Goal: Task Accomplishment & Management: Complete application form

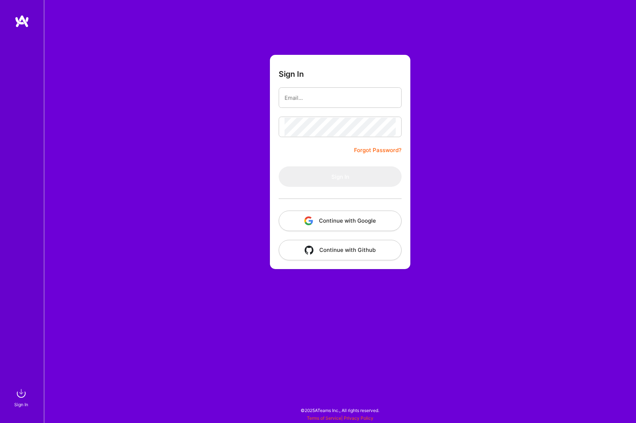
click at [339, 216] on button "Continue with Google" at bounding box center [340, 221] width 123 height 20
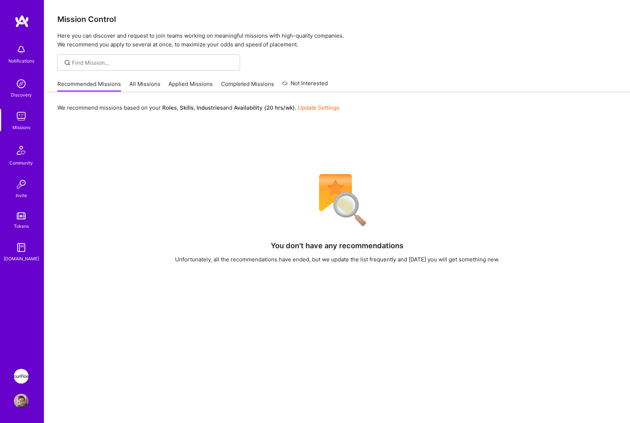
click at [18, 371] on img at bounding box center [21, 376] width 15 height 15
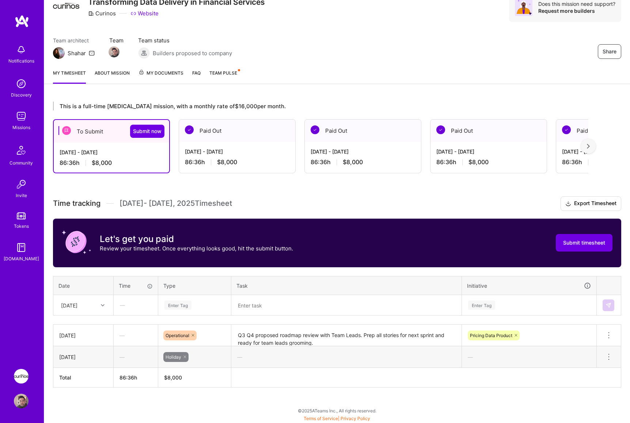
scroll to position [33, 0]
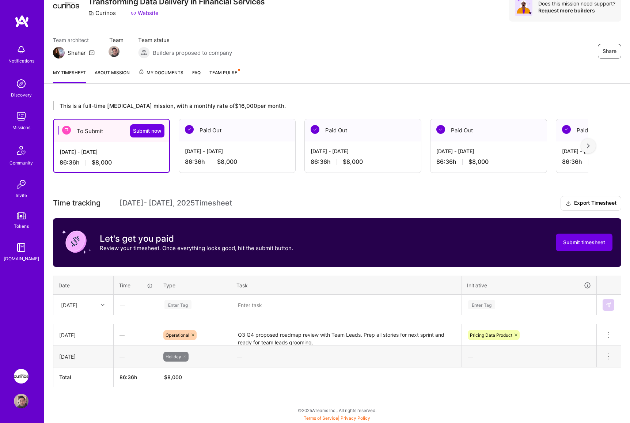
click at [102, 308] on div at bounding box center [103, 305] width 11 height 10
click at [86, 356] on div "[DATE]" at bounding box center [83, 353] width 59 height 14
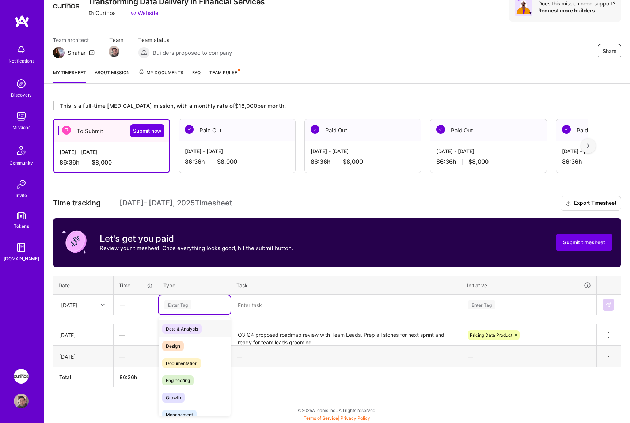
click at [173, 306] on div "Enter Tag" at bounding box center [178, 304] width 27 height 11
click at [202, 358] on div "Documentation" at bounding box center [195, 363] width 72 height 17
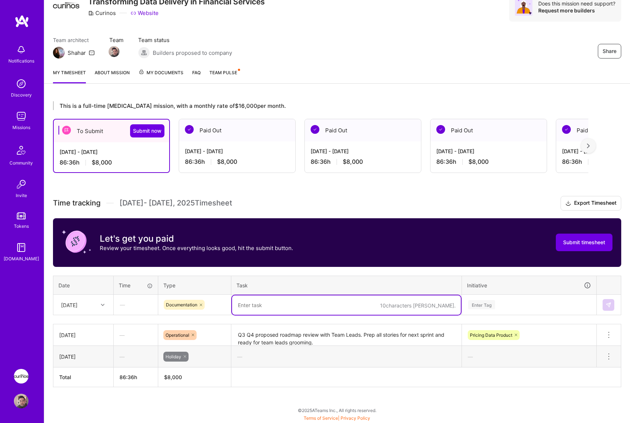
click at [245, 306] on textarea at bounding box center [346, 304] width 229 height 19
click at [350, 306] on textarea at bounding box center [346, 304] width 229 height 19
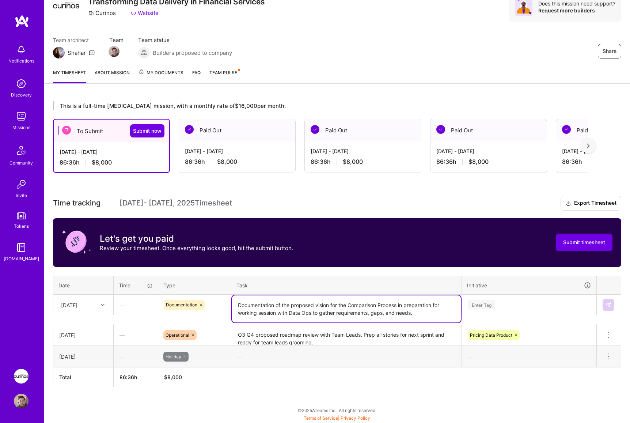
type textarea "Documentation of the proposed vision for the Comparison Process in preparation …"
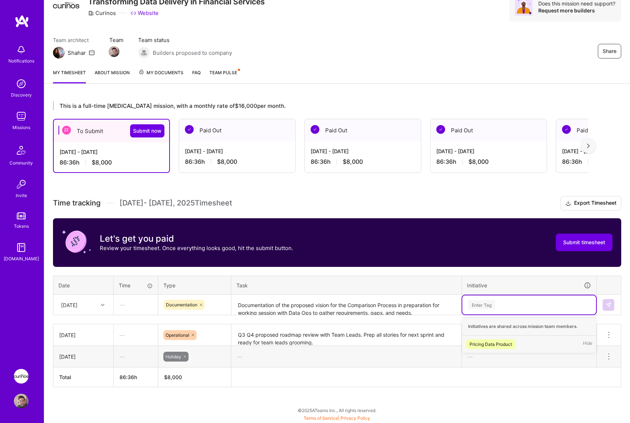
click at [526, 344] on div "Pricing Data Product Hide" at bounding box center [530, 344] width 134 height 17
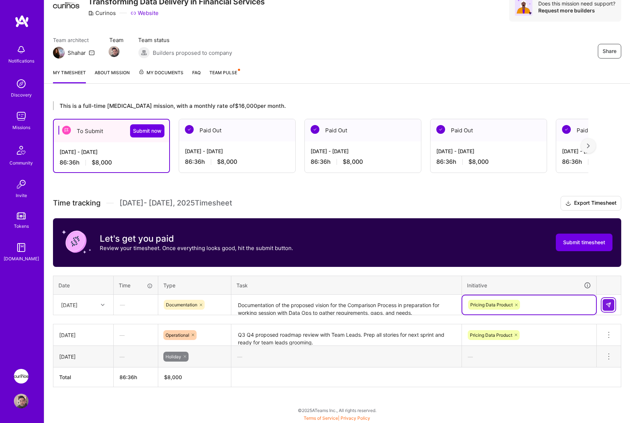
click at [610, 305] on img at bounding box center [609, 305] width 6 height 6
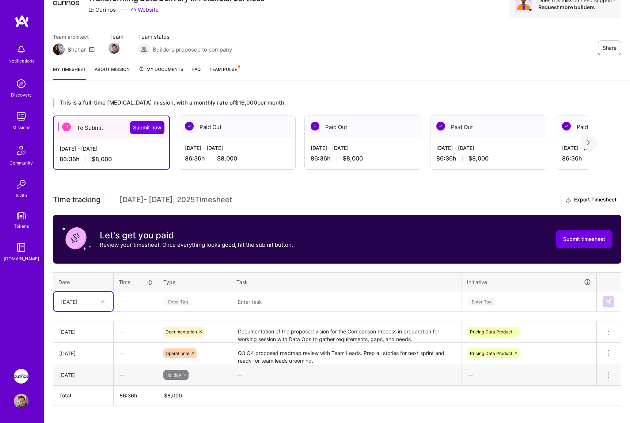
scroll to position [40, 0]
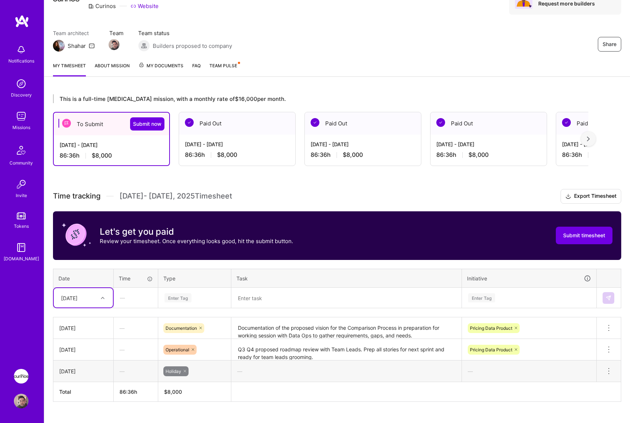
click at [81, 300] on div "[DATE]" at bounding box center [77, 298] width 41 height 12
click at [90, 345] on div "[DATE]" at bounding box center [83, 346] width 59 height 14
click at [206, 298] on div "Enter Tag" at bounding box center [195, 297] width 62 height 9
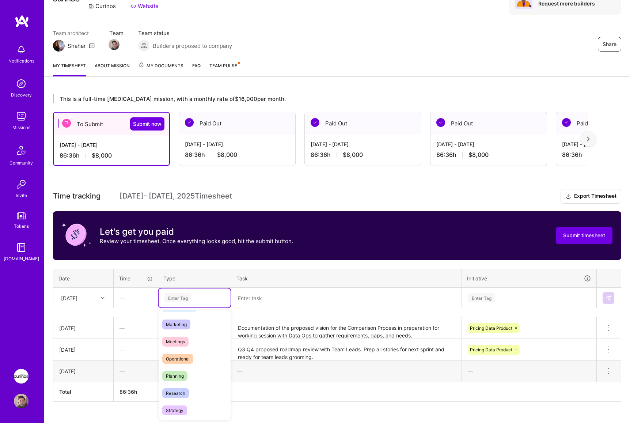
scroll to position [99, 0]
click at [192, 366] on div "Operational" at bounding box center [195, 360] width 72 height 17
click at [271, 299] on textarea at bounding box center [346, 298] width 229 height 19
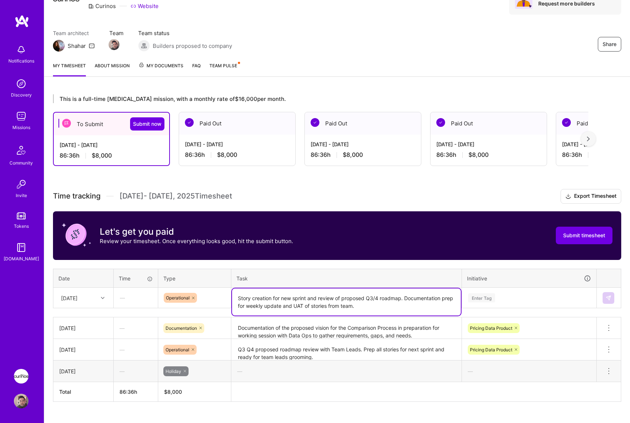
type textarea "Story creation for new sprint and review of proposed Q3/4 roadmap. Documentatio…"
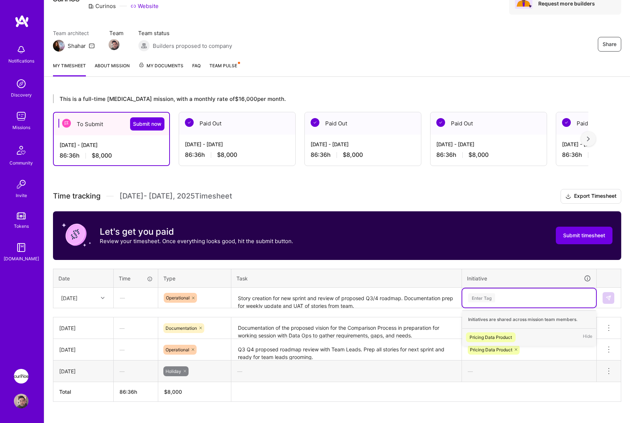
click at [518, 334] on div "Pricing Data Product Hide" at bounding box center [530, 337] width 134 height 17
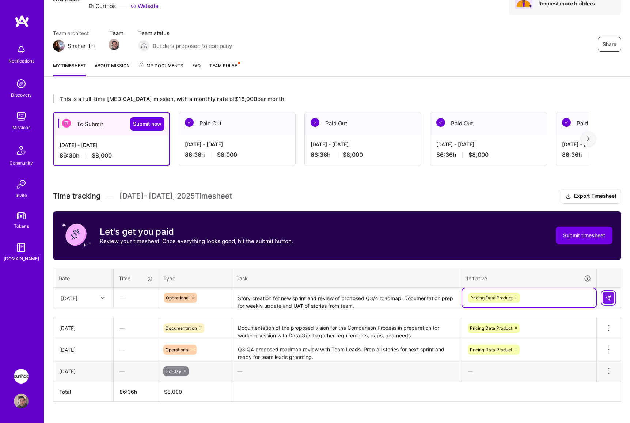
click at [607, 297] on img at bounding box center [609, 298] width 6 height 6
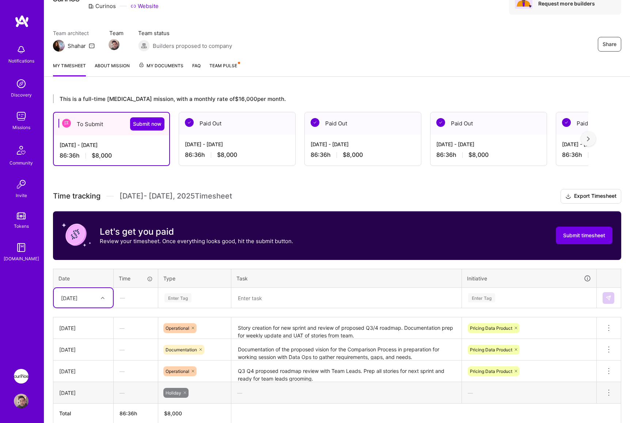
click at [96, 292] on div "[DATE]" at bounding box center [77, 298] width 41 height 12
click at [87, 358] on div "[DATE]" at bounding box center [83, 360] width 59 height 14
click at [177, 297] on div "Enter Tag" at bounding box center [178, 297] width 27 height 11
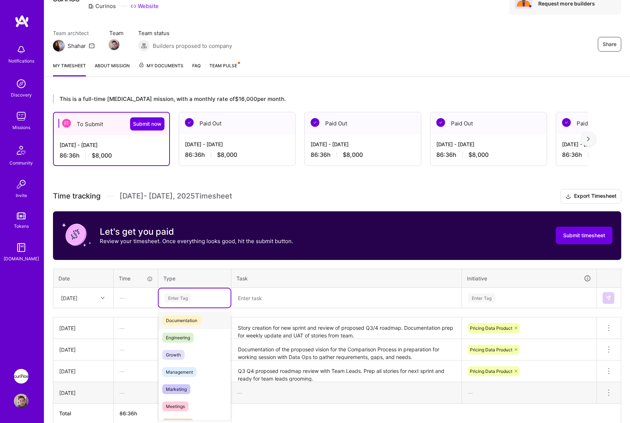
scroll to position [37, 0]
click at [210, 323] on div "Documentation" at bounding box center [195, 319] width 72 height 17
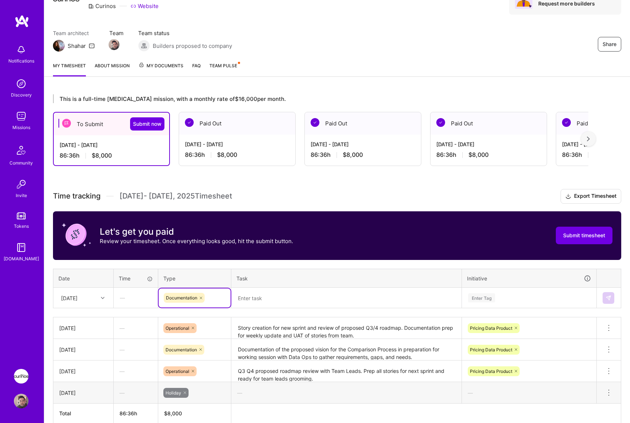
click at [259, 298] on textarea at bounding box center [346, 298] width 229 height 19
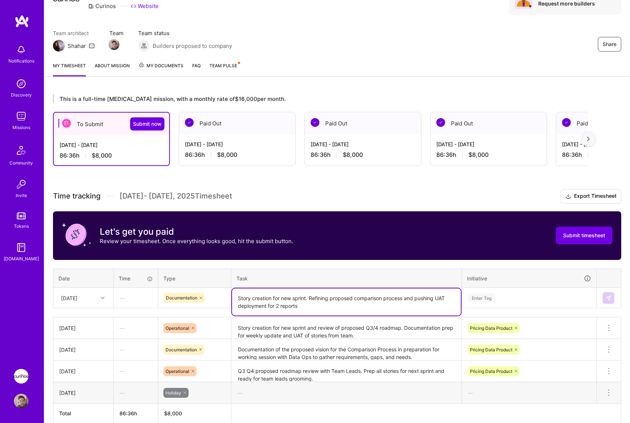
type textarea "Story creation for new sprint. Refining proposed comparison process and pushing…"
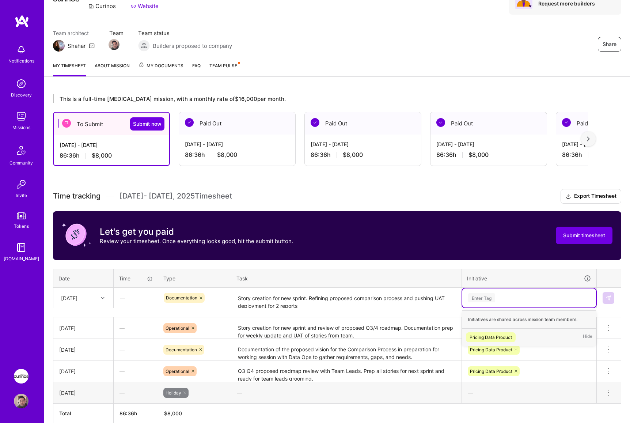
click at [517, 341] on div "Pricing Data Product Hide" at bounding box center [530, 337] width 134 height 17
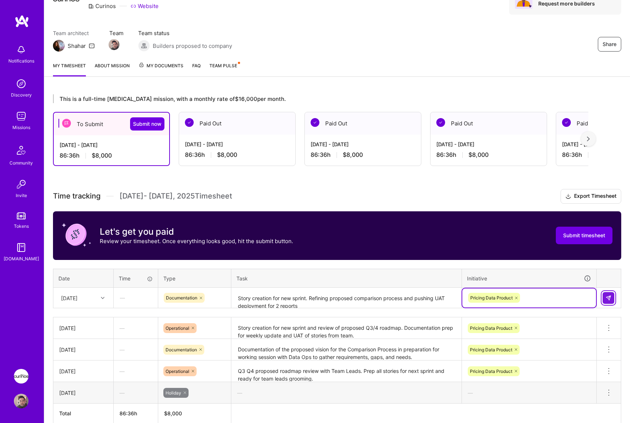
click at [614, 299] on button at bounding box center [609, 298] width 12 height 12
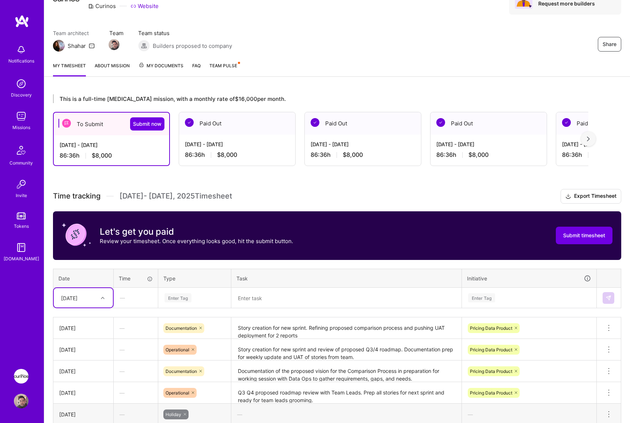
click at [89, 304] on div "[DATE]" at bounding box center [77, 298] width 41 height 12
click at [83, 399] on div "[DATE]" at bounding box center [83, 400] width 59 height 14
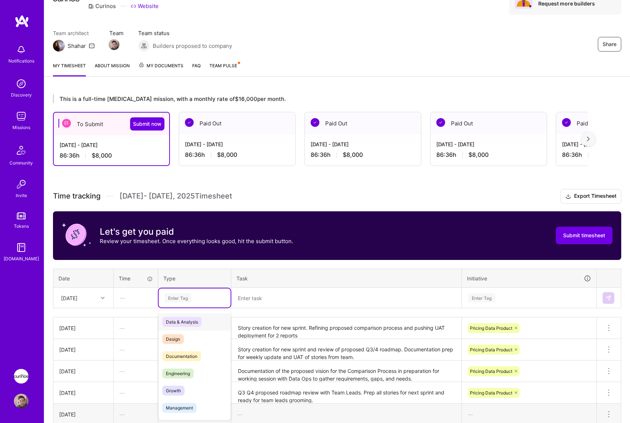
click at [182, 295] on div "Enter Tag" at bounding box center [178, 297] width 27 height 11
click at [200, 356] on span "Documentation" at bounding box center [181, 356] width 39 height 10
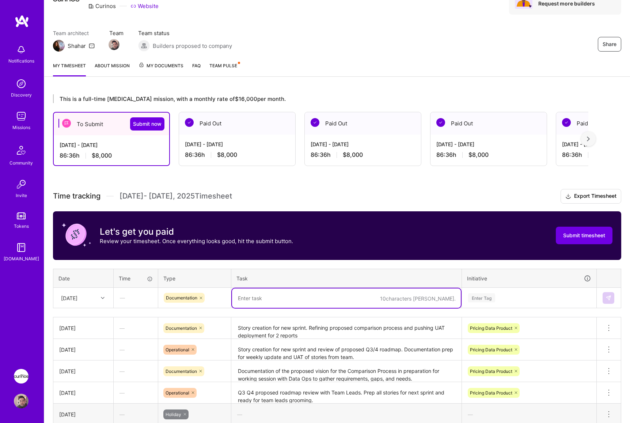
click at [243, 301] on textarea at bounding box center [346, 298] width 229 height 19
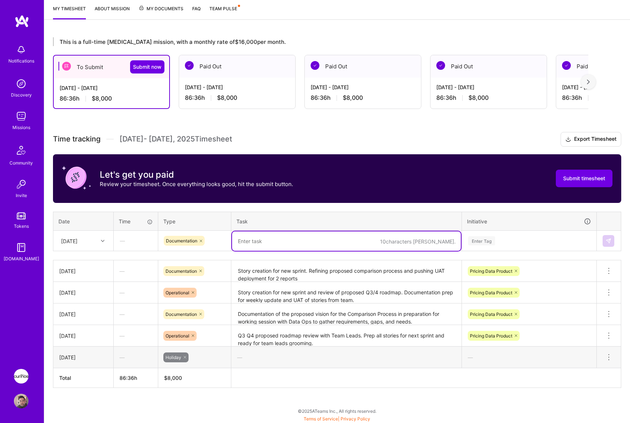
scroll to position [98, 0]
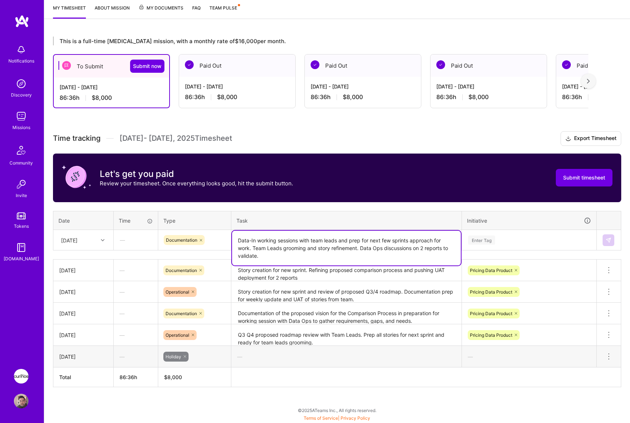
type textarea "Data-In working sessions with team leads and prep for next few sprints approach…"
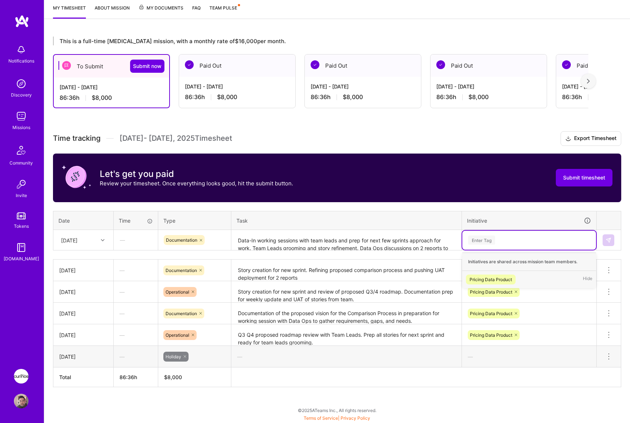
click at [514, 280] on span "Pricing Data Product" at bounding box center [491, 280] width 50 height 10
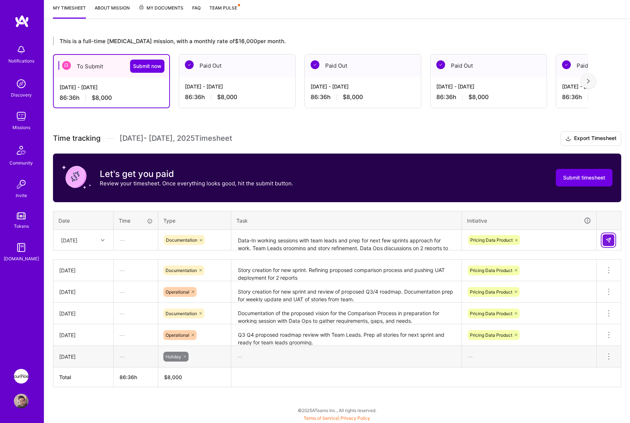
click at [612, 240] on button at bounding box center [609, 240] width 12 height 12
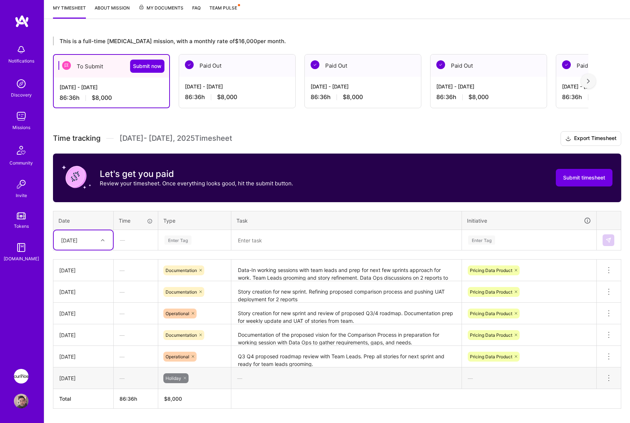
click at [78, 238] on div "[DATE]" at bounding box center [69, 240] width 16 height 8
click at [87, 357] on div "[DATE]" at bounding box center [83, 356] width 59 height 14
click at [194, 240] on div "Enter Tag" at bounding box center [195, 240] width 62 height 9
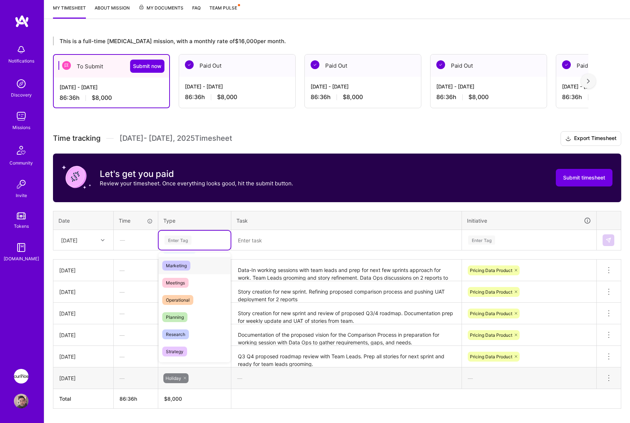
scroll to position [110, 0]
click at [202, 275] on div "Meetings" at bounding box center [195, 274] width 72 height 17
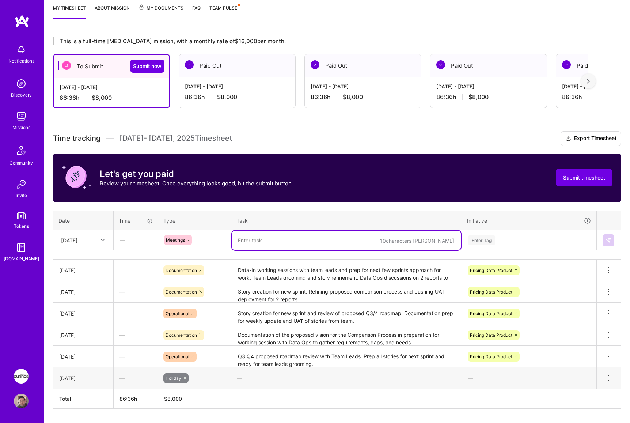
click at [248, 237] on textarea at bounding box center [346, 240] width 229 height 19
type textarea "AI team and Data Ops meetings along with team story UAT fixes discussions."
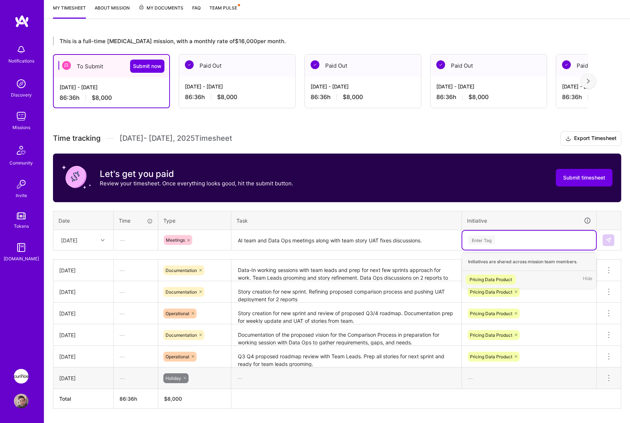
click at [481, 242] on div "Enter Tag" at bounding box center [481, 239] width 27 height 11
click at [501, 283] on span "Pricing Data Product" at bounding box center [491, 280] width 50 height 10
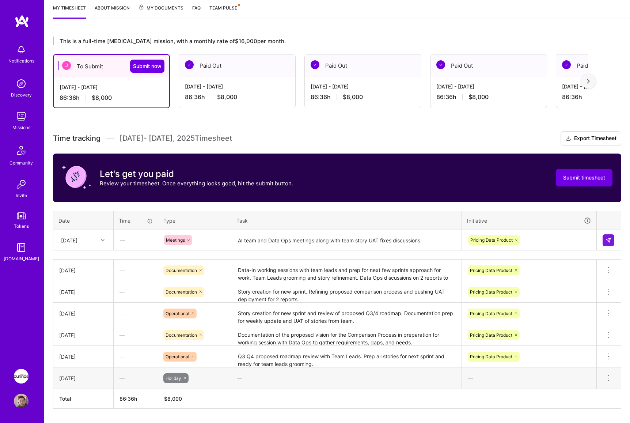
click at [616, 239] on td at bounding box center [609, 240] width 25 height 20
click at [609, 240] on img at bounding box center [609, 240] width 6 height 6
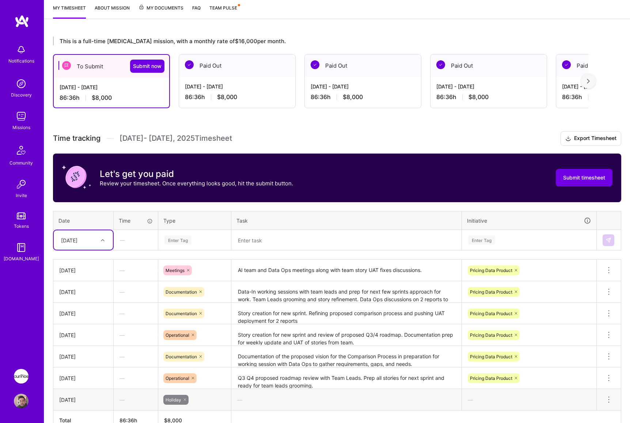
click at [97, 240] on div "[DATE]" at bounding box center [77, 240] width 41 height 12
click at [86, 333] on div "[DATE]" at bounding box center [83, 333] width 59 height 14
click at [189, 237] on div "Enter Tag" at bounding box center [178, 239] width 27 height 11
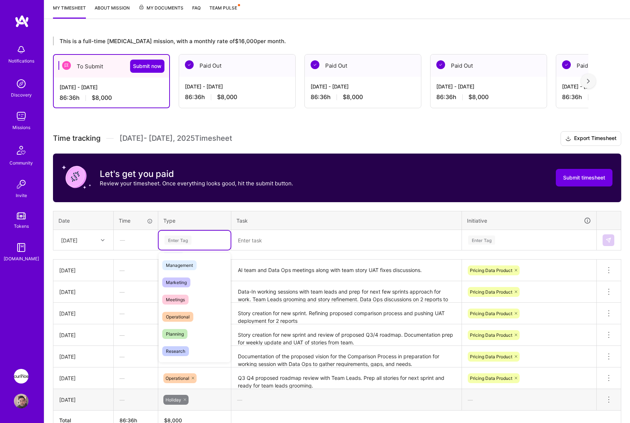
scroll to position [110, 0]
click at [196, 286] on div "Operational" at bounding box center [195, 291] width 72 height 17
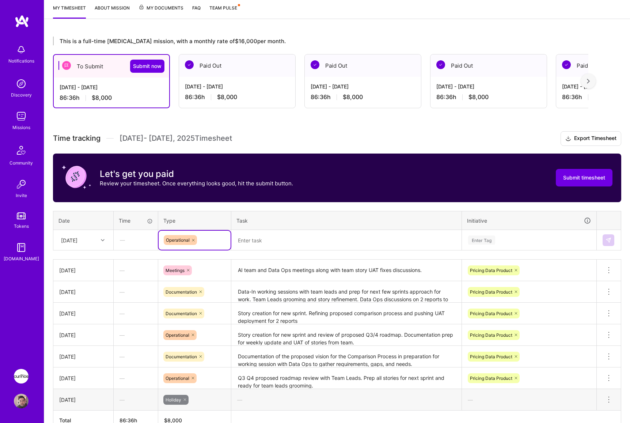
click at [277, 237] on textarea at bounding box center [346, 240] width 229 height 19
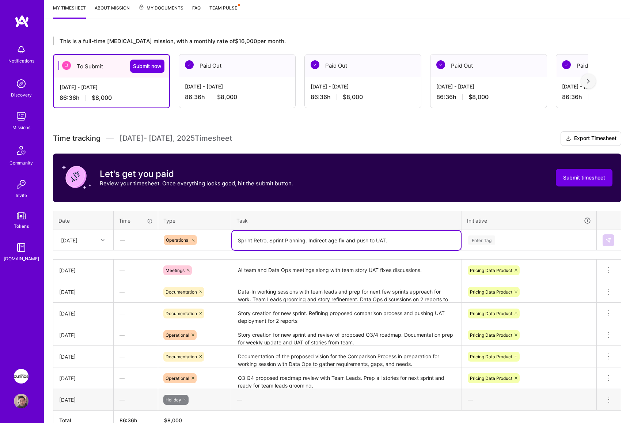
type textarea "Sprint Retro, Sprint Planning. Indirect age fix and push to UAT."
click at [489, 243] on div "Enter Tag" at bounding box center [481, 239] width 27 height 11
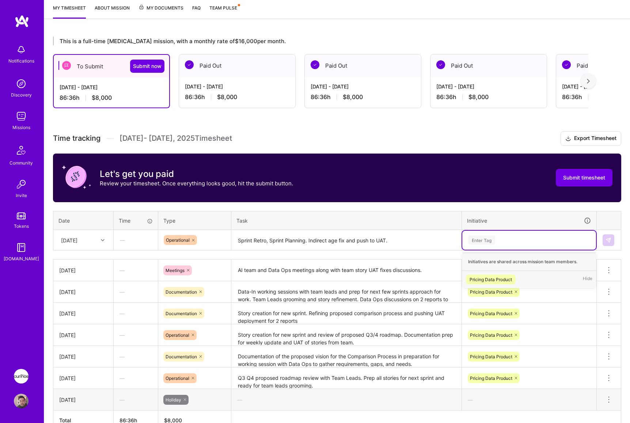
click at [505, 276] on div "Pricing Data Product" at bounding box center [491, 280] width 42 height 8
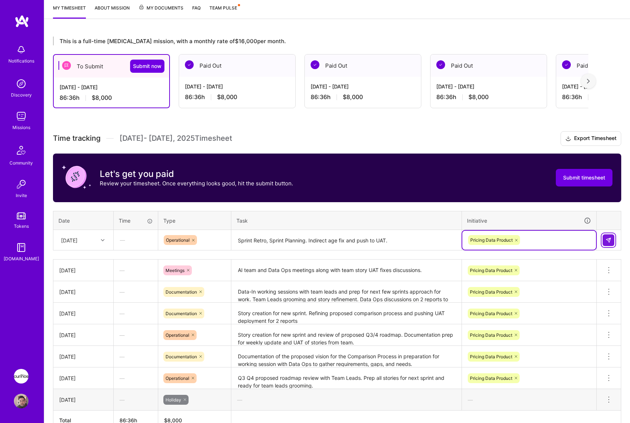
click at [607, 239] on img at bounding box center [609, 240] width 6 height 6
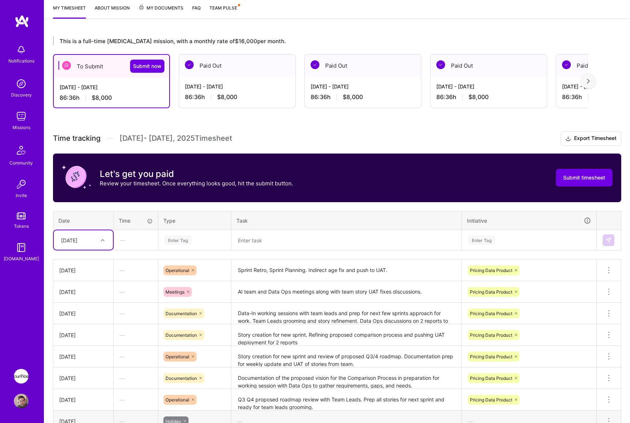
click at [78, 240] on div "[DATE]" at bounding box center [69, 240] width 16 height 8
click at [82, 305] on div "[DATE]" at bounding box center [83, 300] width 59 height 14
click at [202, 243] on div "Enter Tag" at bounding box center [195, 240] width 62 height 9
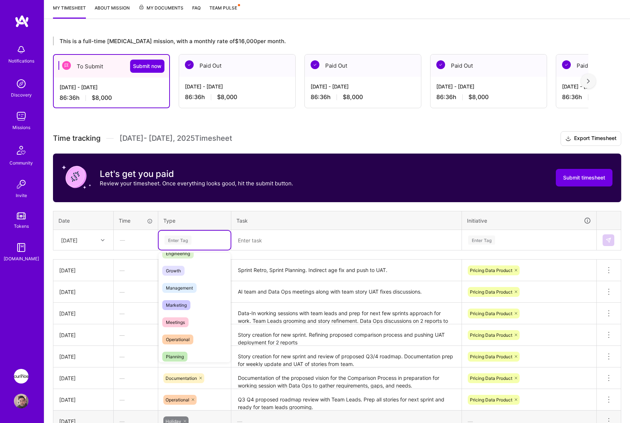
scroll to position [73, 0]
click at [195, 332] on div "Operational" at bounding box center [195, 328] width 72 height 17
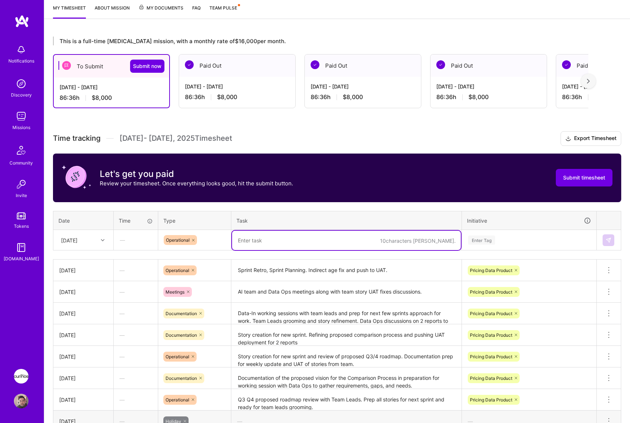
click at [300, 244] on textarea at bounding box center [346, 240] width 229 height 19
type textarea "8.1 + CC/DE patch for Indirect and Small Business push deployed to production."
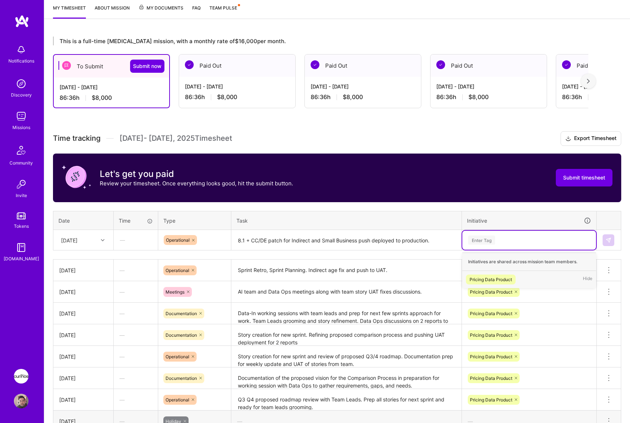
click at [521, 276] on div "Pricing Data Product Hide" at bounding box center [530, 279] width 134 height 17
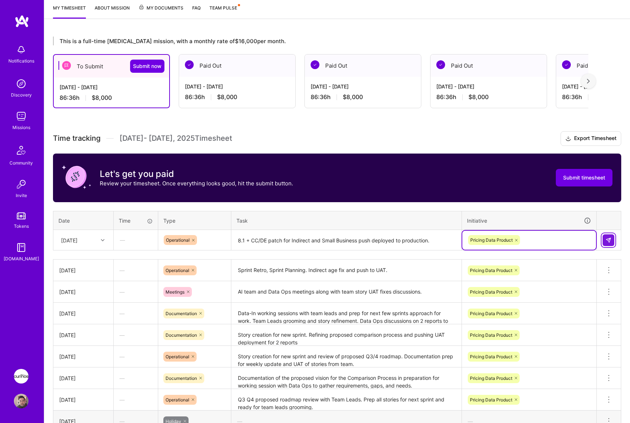
click at [604, 239] on button at bounding box center [609, 240] width 12 height 12
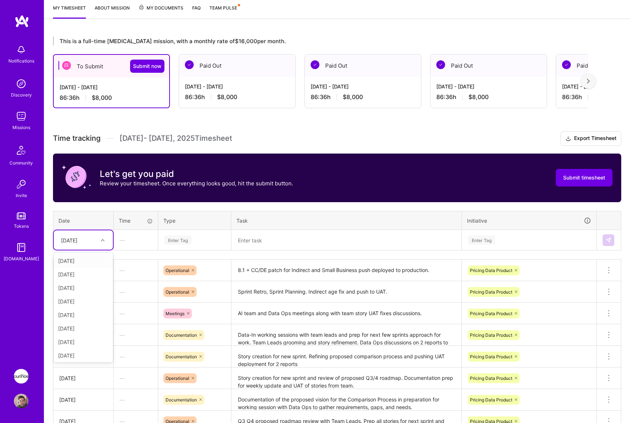
click at [90, 242] on div "[DATE]" at bounding box center [77, 240] width 41 height 12
click at [86, 320] on div "[DATE]" at bounding box center [83, 323] width 59 height 14
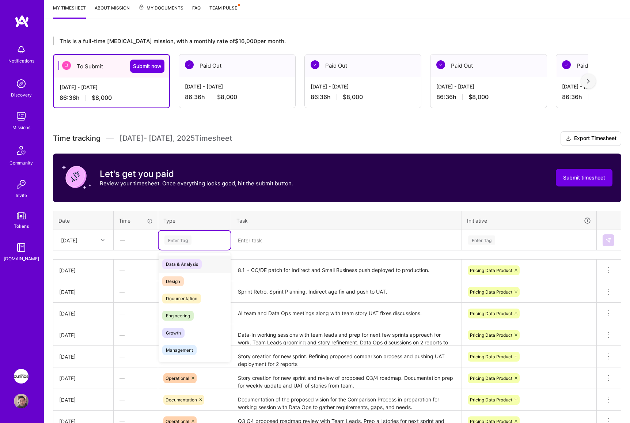
click at [181, 243] on div "Enter Tag" at bounding box center [178, 239] width 27 height 11
click at [193, 325] on span "Operational" at bounding box center [177, 329] width 31 height 10
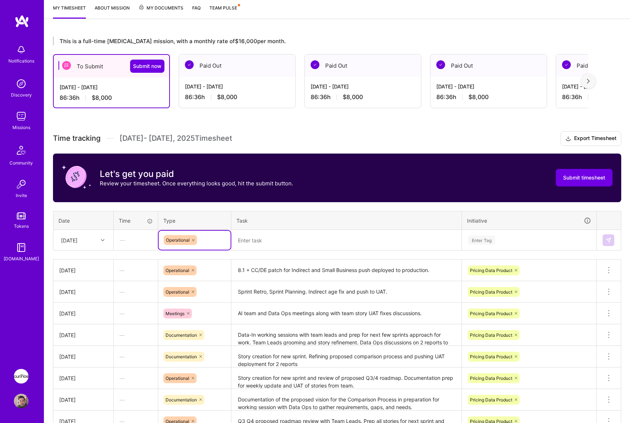
click at [253, 245] on textarea at bounding box center [346, 240] width 229 height 19
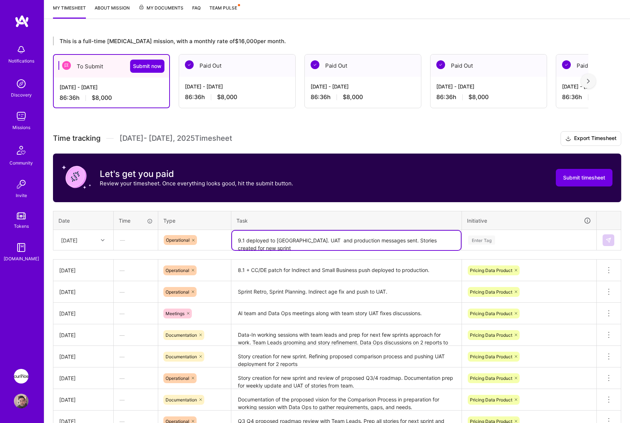
type textarea "9.1 deployed to [GEOGRAPHIC_DATA]. UAT and production messages sent. Stories cr…"
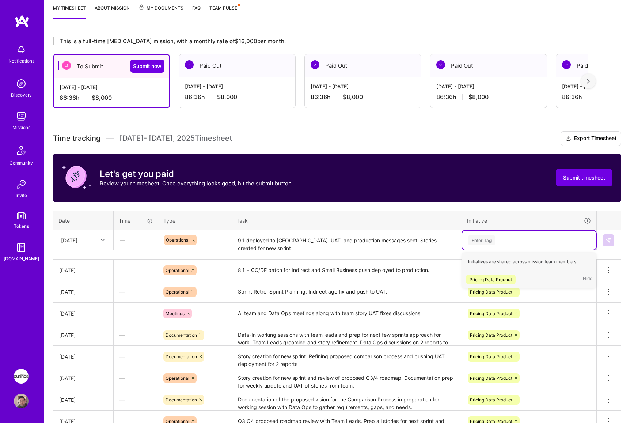
click at [517, 275] on div "Pricing Data Product Hide" at bounding box center [530, 279] width 134 height 17
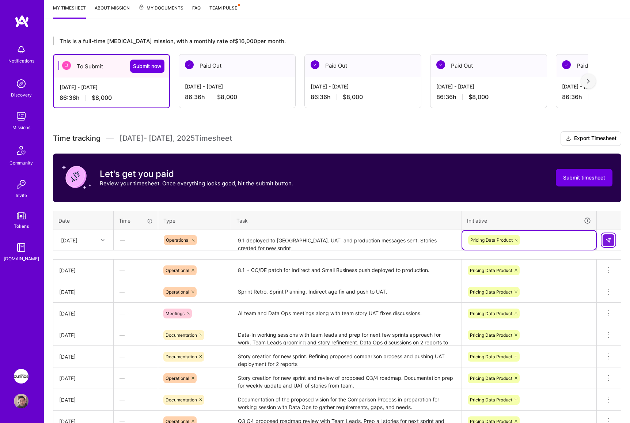
click at [609, 241] on img at bounding box center [609, 240] width 6 height 6
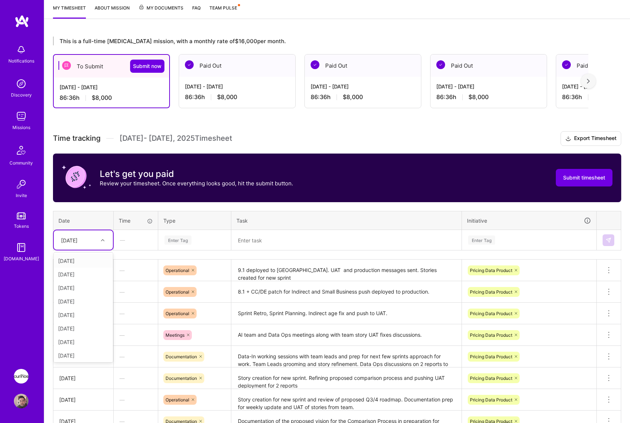
click at [93, 244] on div "[DATE]" at bounding box center [77, 240] width 41 height 12
click at [79, 353] on div "[DATE]" at bounding box center [83, 354] width 59 height 14
click at [180, 239] on div "Enter Tag" at bounding box center [178, 239] width 27 height 11
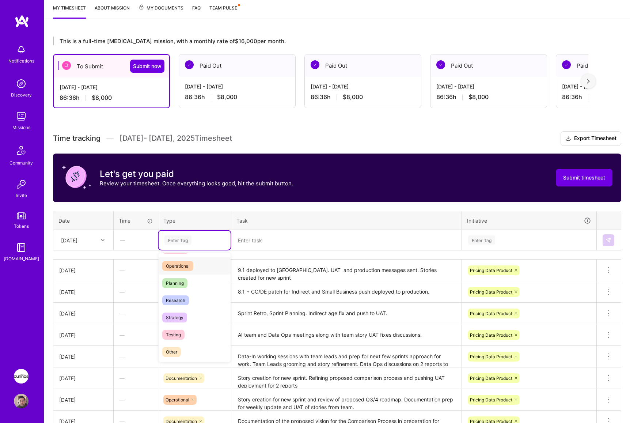
scroll to position [146, 0]
click at [197, 343] on div "Other" at bounding box center [195, 341] width 72 height 17
click at [252, 245] on textarea at bounding box center [346, 240] width 229 height 19
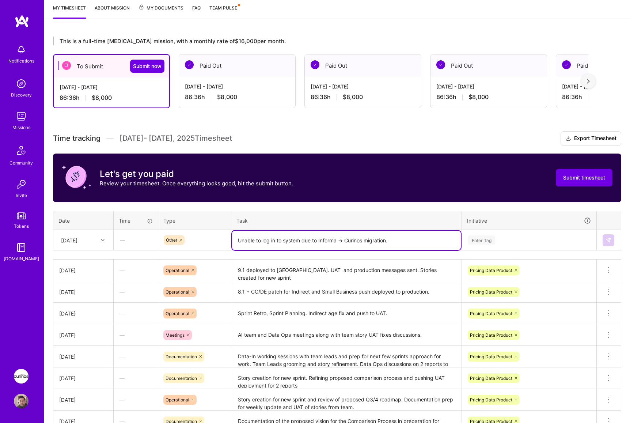
type textarea "Unable to log in to system due to Informa -> Curinos migration."
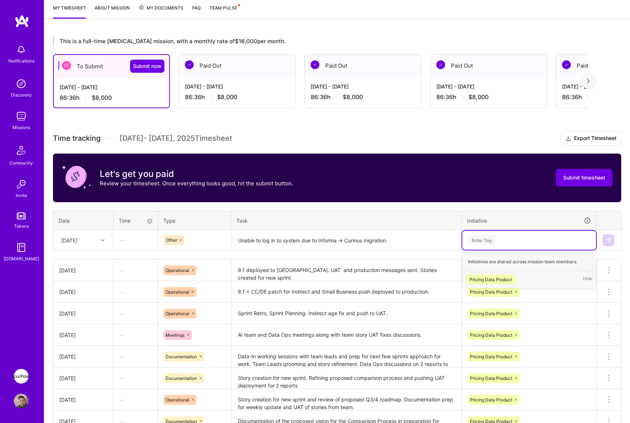
click at [521, 281] on div "Pricing Data Product Hide" at bounding box center [530, 279] width 134 height 17
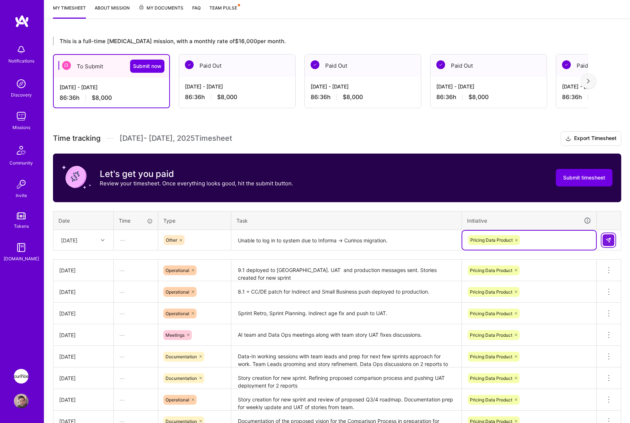
click at [606, 242] on img at bounding box center [609, 240] width 6 height 6
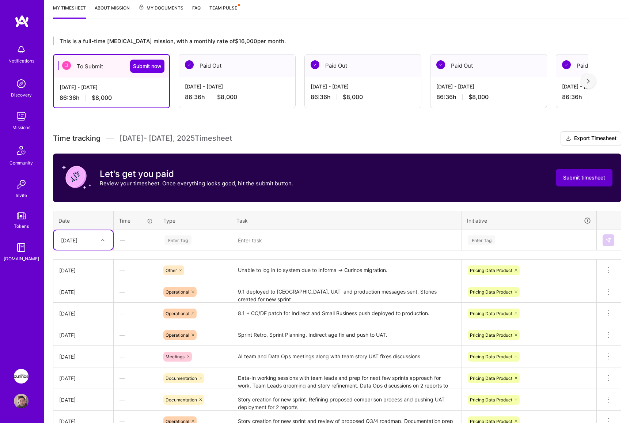
click at [584, 177] on span "Submit timesheet" at bounding box center [585, 177] width 42 height 7
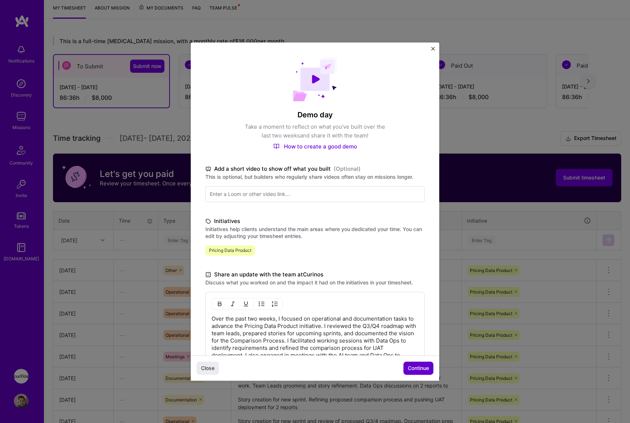
click at [408, 366] on span "Continue" at bounding box center [418, 368] width 21 height 7
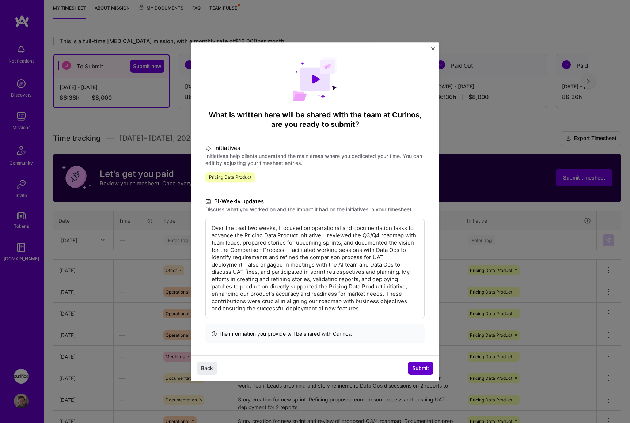
click at [416, 365] on span "Submit" at bounding box center [420, 368] width 17 height 7
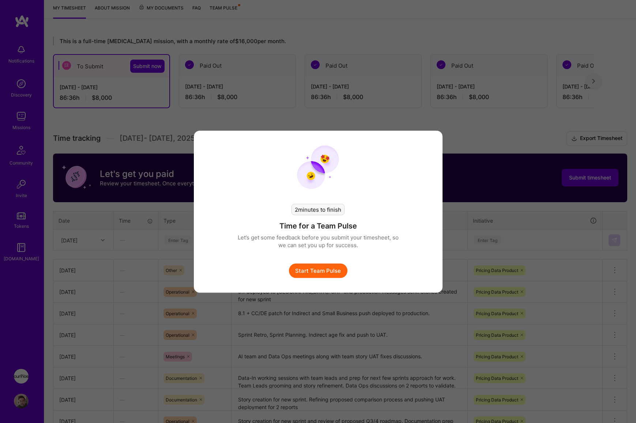
click at [332, 271] on button "Start Team Pulse" at bounding box center [318, 270] width 59 height 15
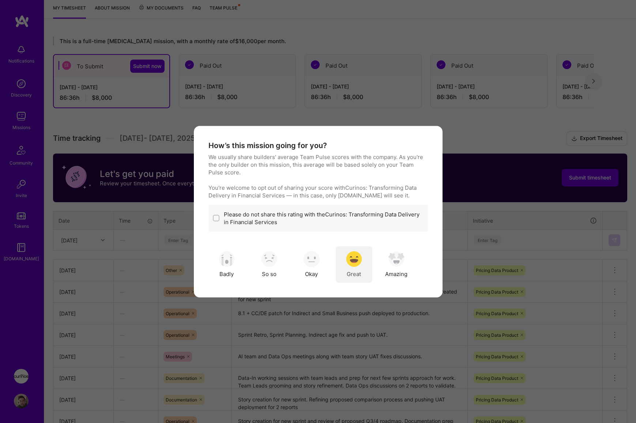
click at [343, 271] on div "Great" at bounding box center [354, 264] width 37 height 37
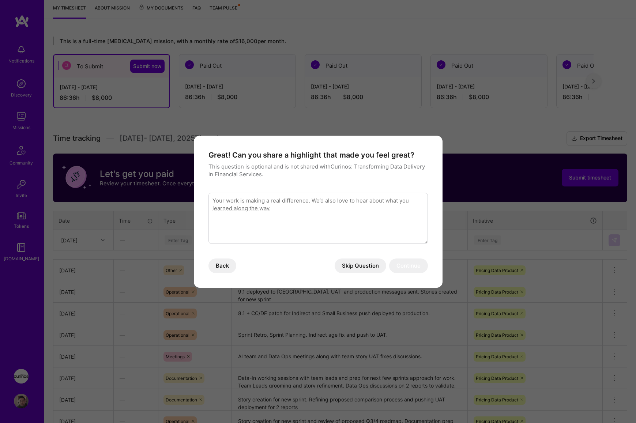
click at [343, 271] on button "Skip Question" at bounding box center [361, 266] width 52 height 15
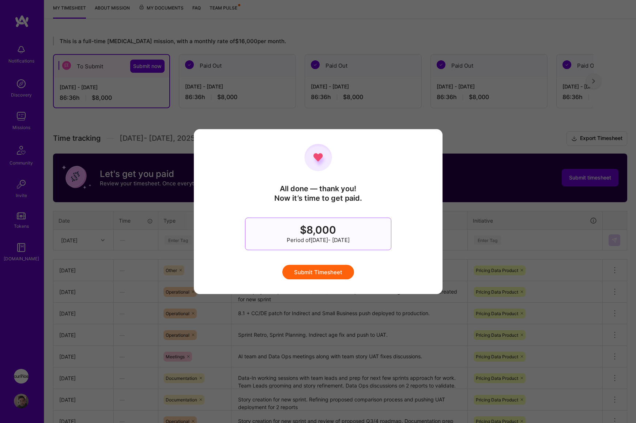
click at [343, 271] on button "Submit Timesheet" at bounding box center [318, 272] width 72 height 15
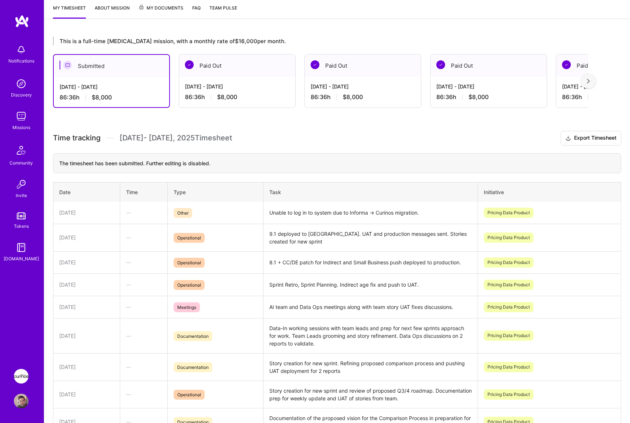
scroll to position [0, 0]
